Goal: Transaction & Acquisition: Book appointment/travel/reservation

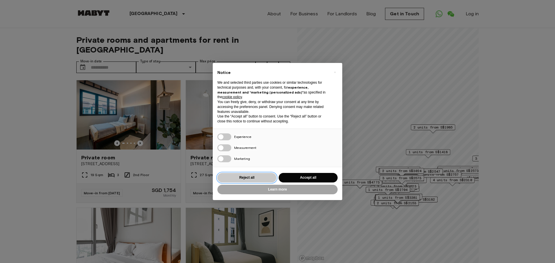
click at [239, 174] on button "Reject all" at bounding box center [246, 178] width 59 height 10
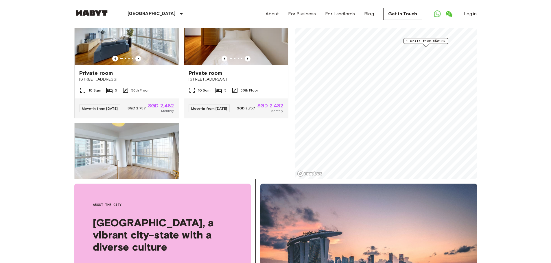
scroll to position [87, 0]
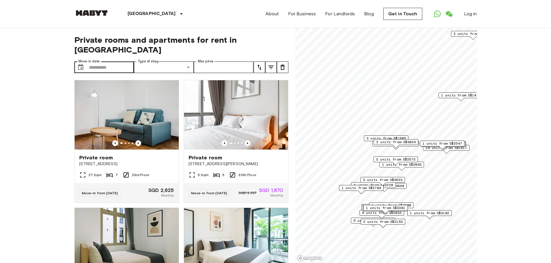
click at [96, 59] on label "Move-in date" at bounding box center [88, 61] width 21 height 5
click at [96, 62] on input "Move-in date" at bounding box center [111, 68] width 45 height 12
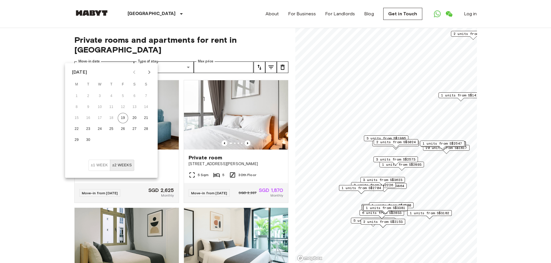
click at [149, 72] on icon "Next month" at bounding box center [149, 72] width 7 height 7
click at [149, 72] on icon "Next month" at bounding box center [149, 72] width 2 height 3
click at [132, 106] on button "8" at bounding box center [134, 107] width 10 height 10
type input "**********"
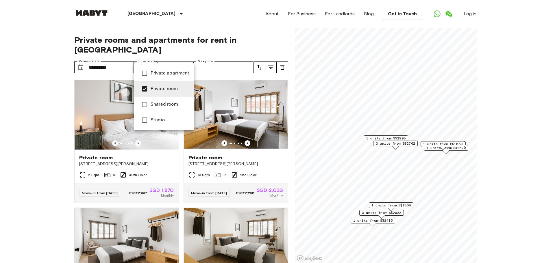
click at [43, 90] on div at bounding box center [277, 131] width 555 height 263
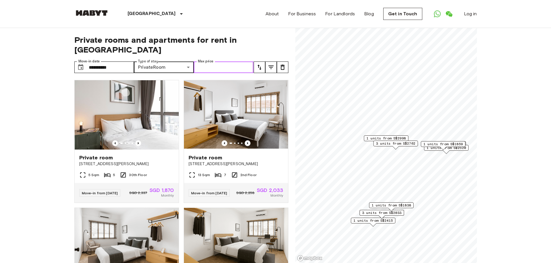
click at [239, 62] on input "Max price" at bounding box center [224, 68] width 60 height 12
click at [261, 64] on icon "tune" at bounding box center [259, 67] width 7 height 7
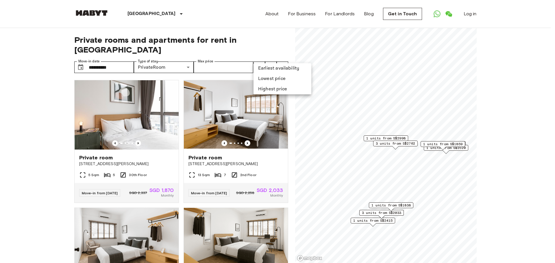
click at [261, 75] on li "Lowest price" at bounding box center [283, 79] width 58 height 10
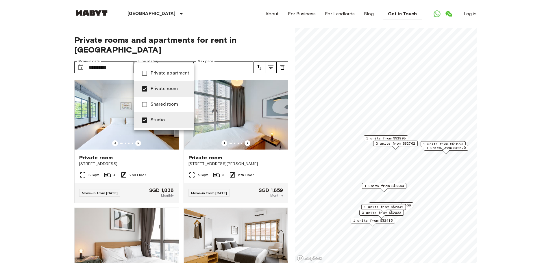
type input "******"
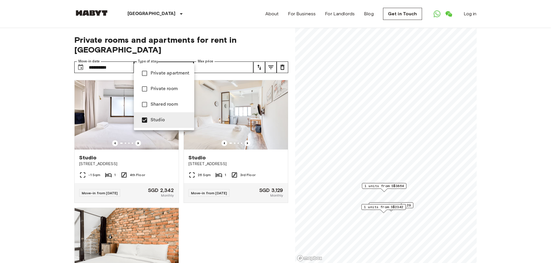
click at [30, 89] on div at bounding box center [277, 131] width 555 height 263
